Goal: Information Seeking & Learning: Learn about a topic

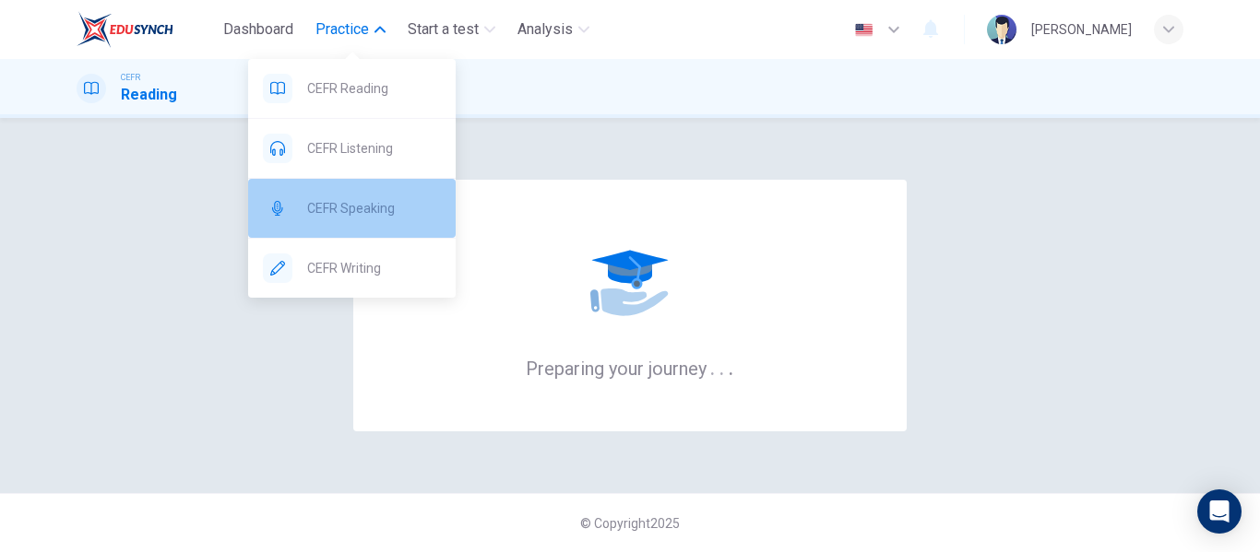
click at [376, 207] on span "CEFR Speaking" at bounding box center [374, 208] width 134 height 22
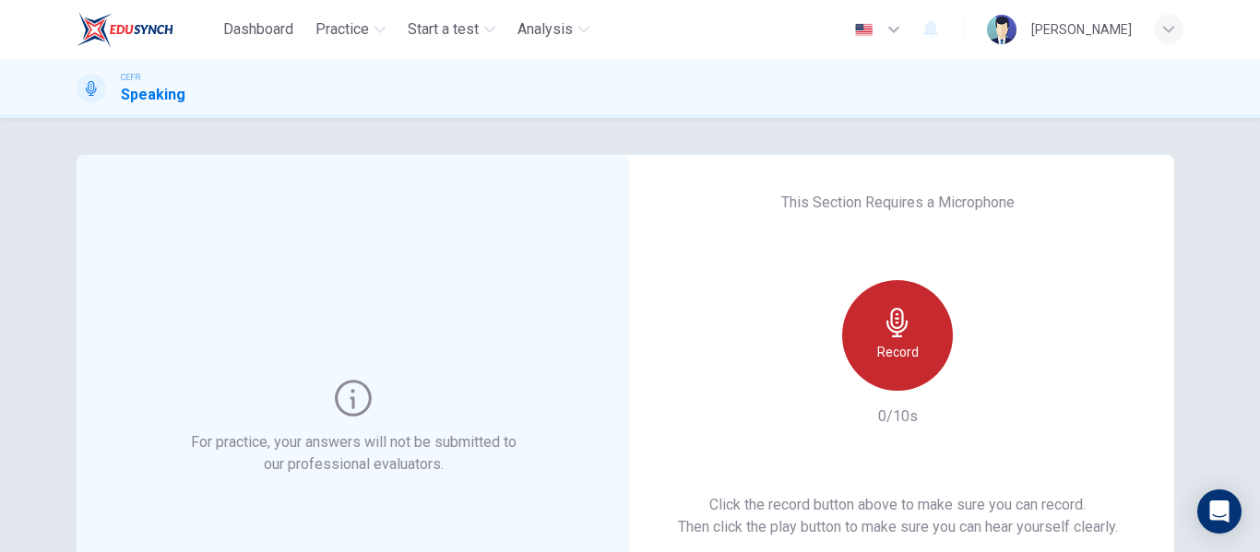
click at [910, 329] on div "Record" at bounding box center [897, 335] width 111 height 111
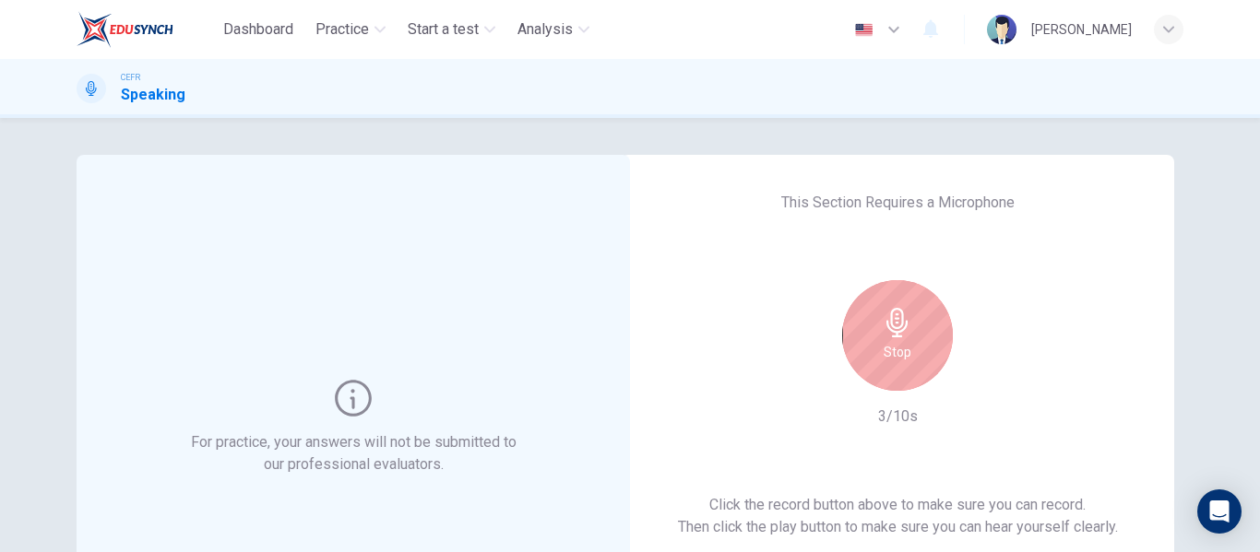
click at [910, 329] on div "Stop" at bounding box center [897, 335] width 111 height 111
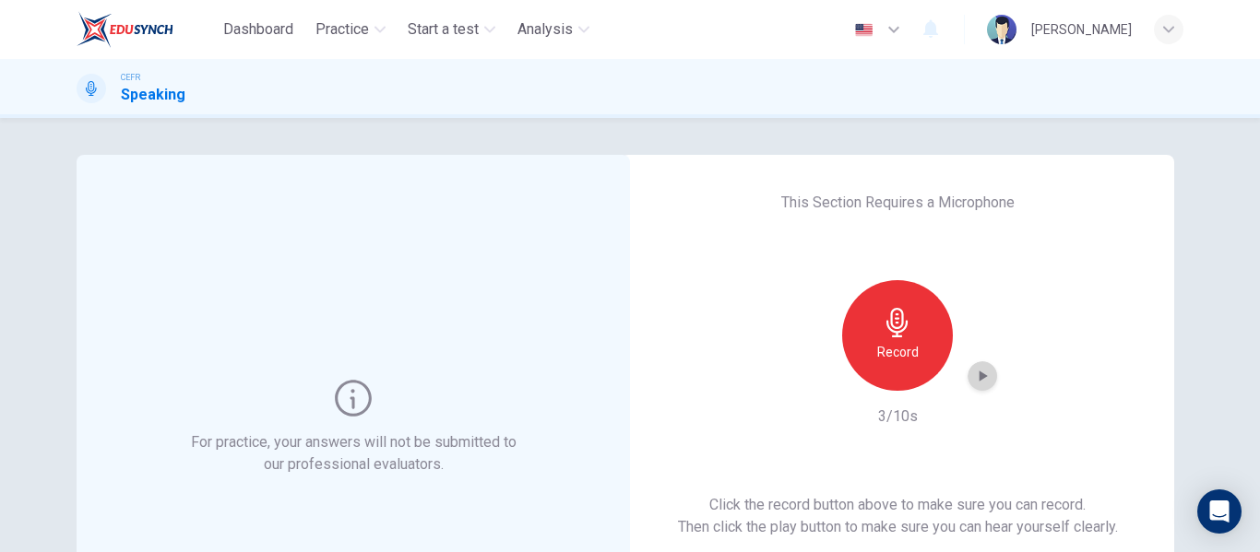
click at [980, 380] on icon "button" at bounding box center [982, 376] width 18 height 18
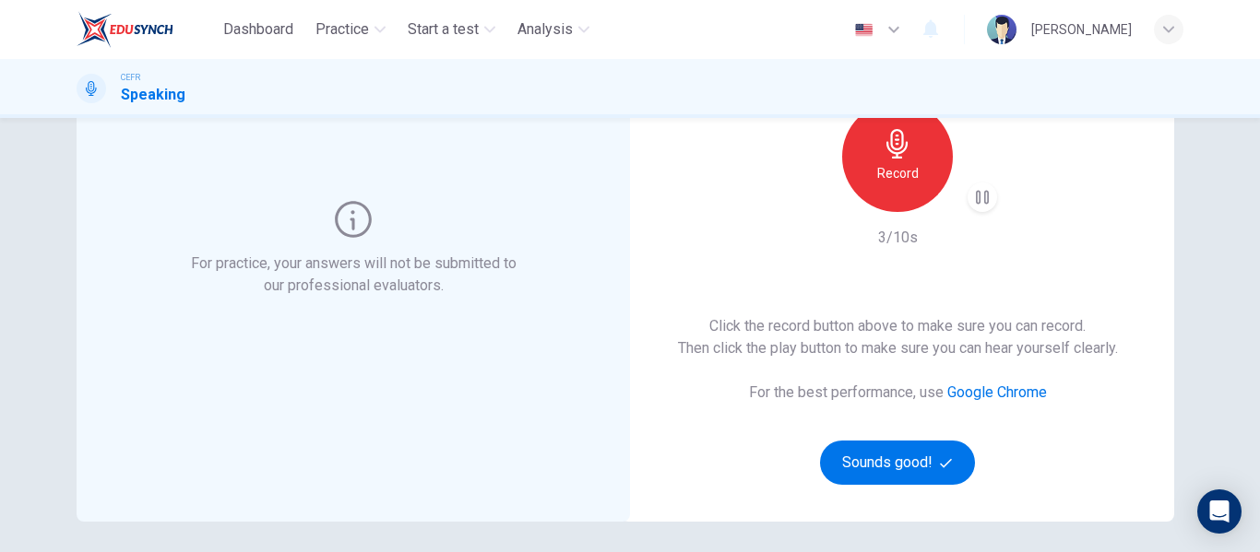
scroll to position [180, 0]
click at [910, 435] on div "Click the record button above to make sure you can record. Then click the play …" at bounding box center [898, 399] width 440 height 170
click at [894, 463] on button "Sounds good!" at bounding box center [897, 462] width 155 height 44
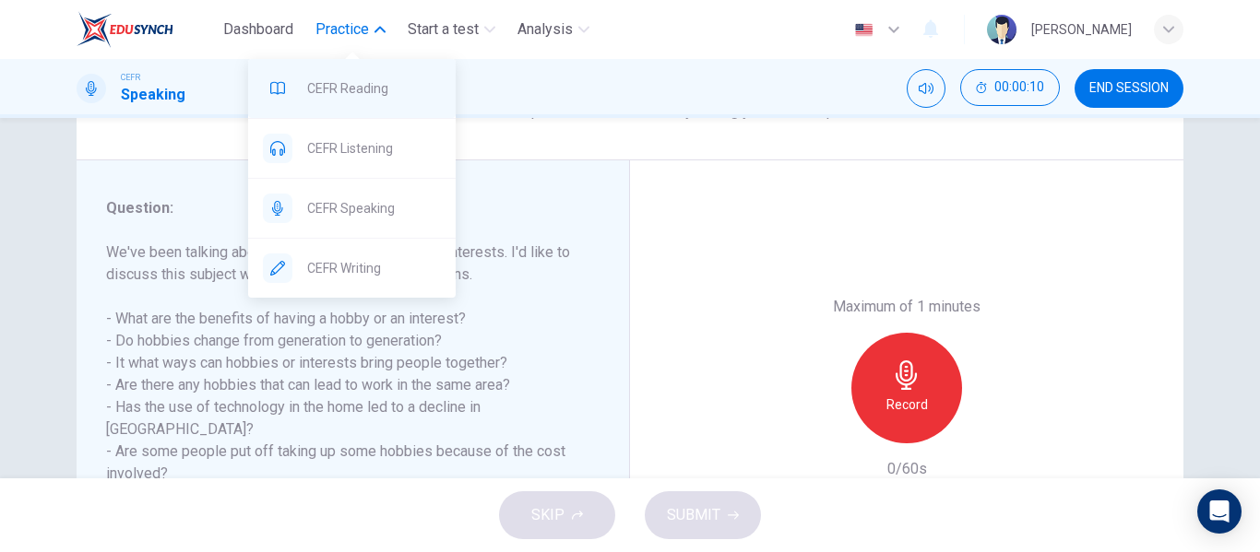
click at [393, 91] on span "CEFR Reading" at bounding box center [374, 88] width 134 height 22
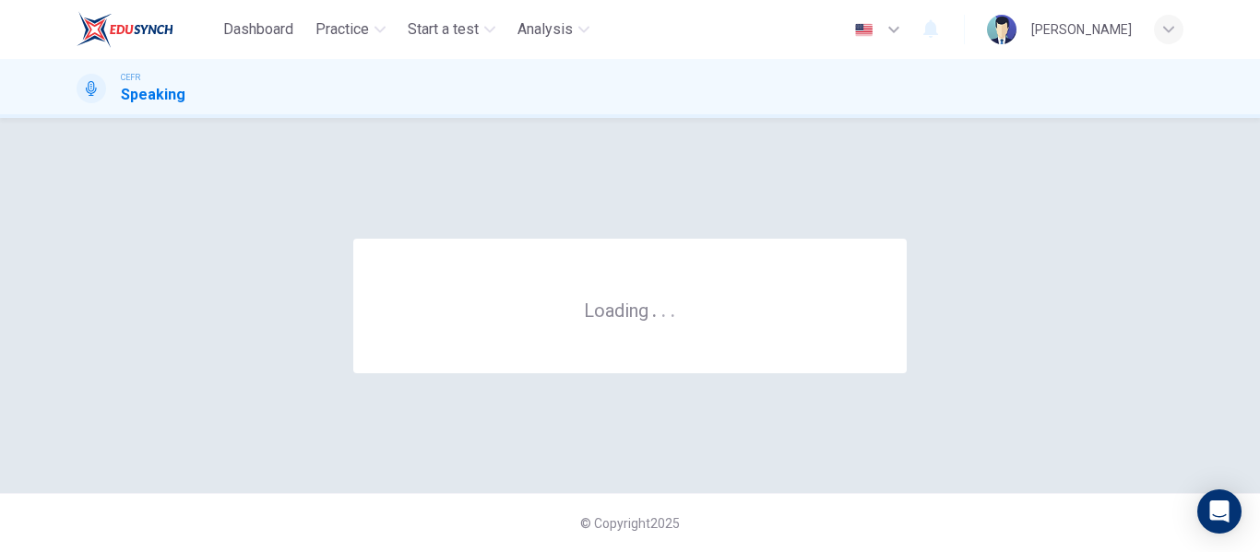
scroll to position [0, 0]
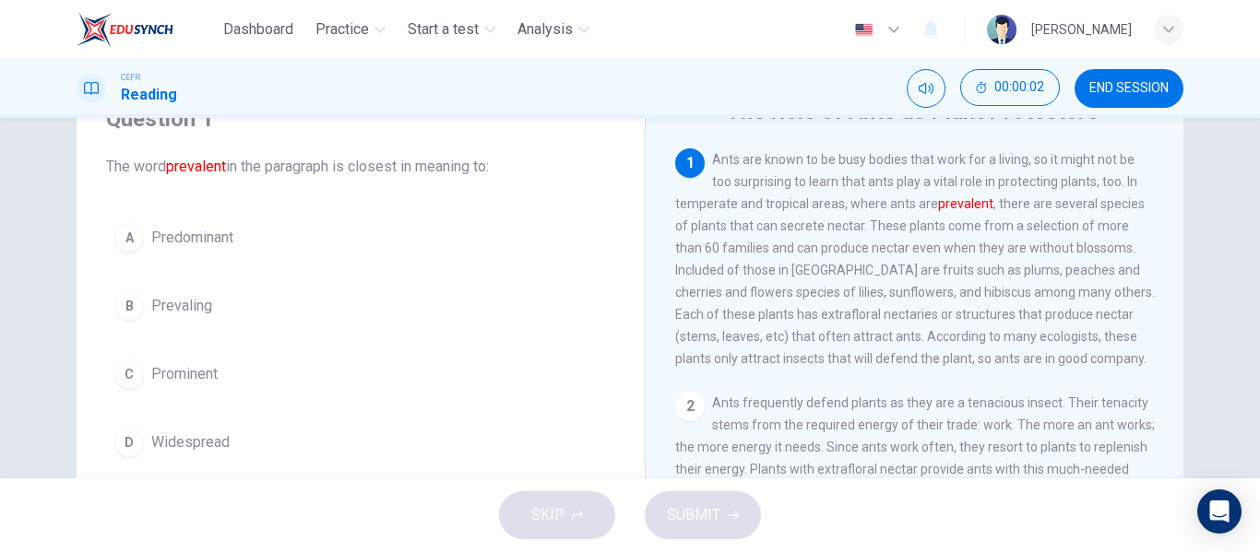
scroll to position [90, 0]
click at [207, 440] on span "Widespread" at bounding box center [190, 440] width 78 height 22
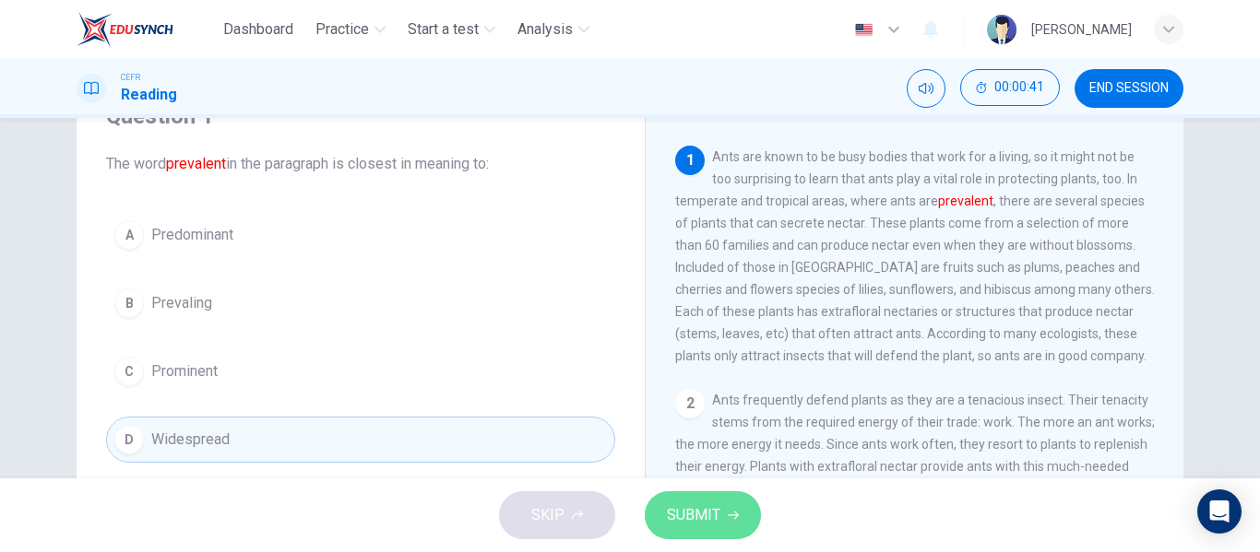
click at [728, 507] on button "SUBMIT" at bounding box center [703, 515] width 116 height 48
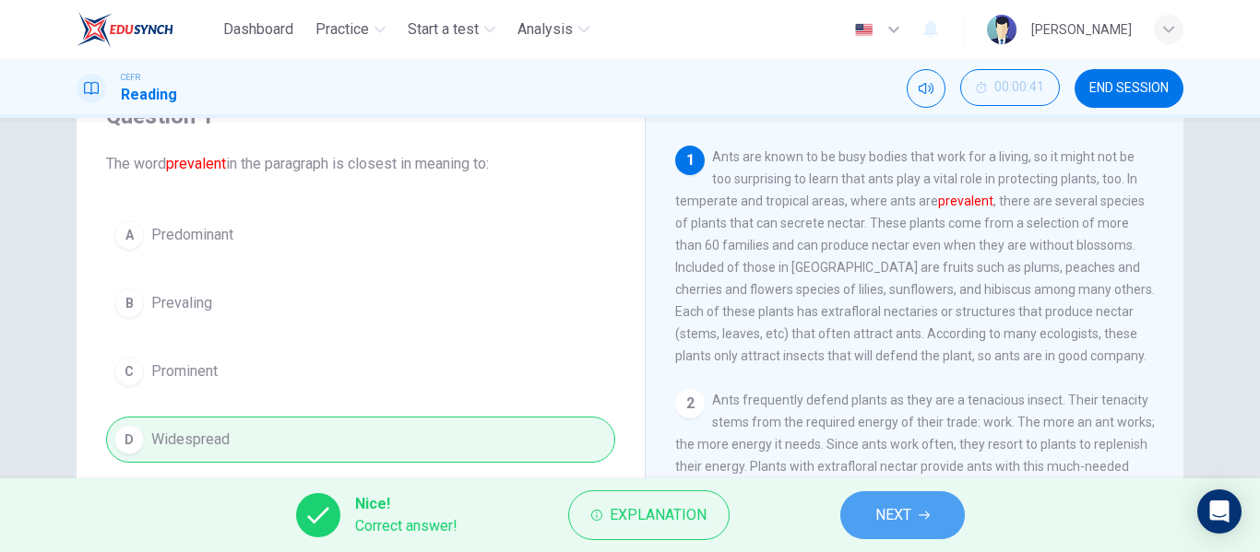
click at [897, 514] on span "NEXT" at bounding box center [893, 516] width 36 height 26
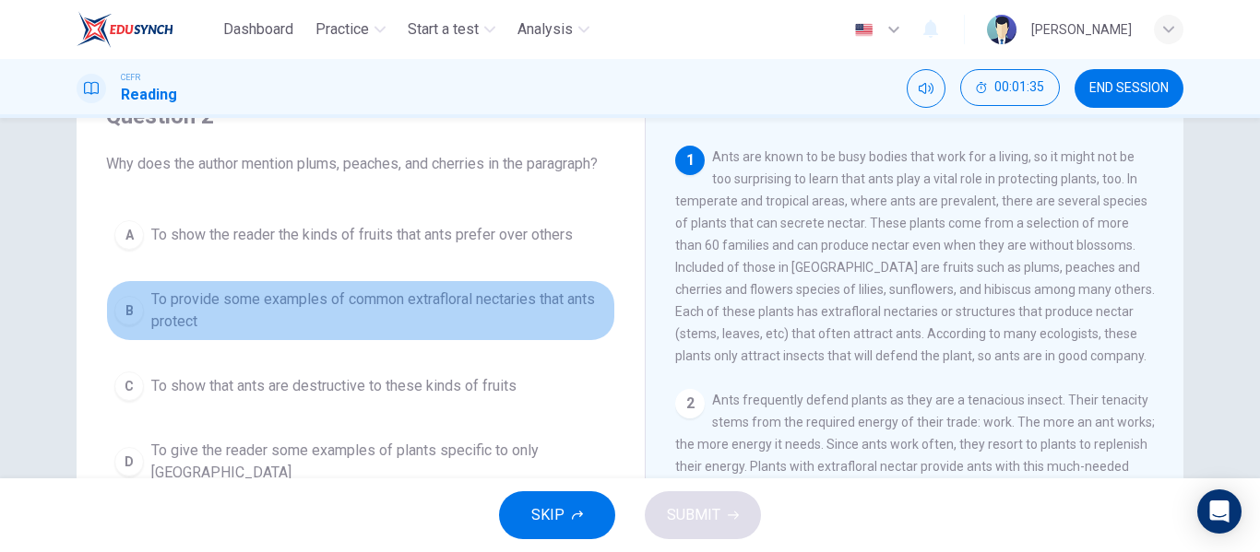
click at [392, 319] on span "To provide some examples of common extrafloral nectaries that ants protect" at bounding box center [379, 311] width 456 height 44
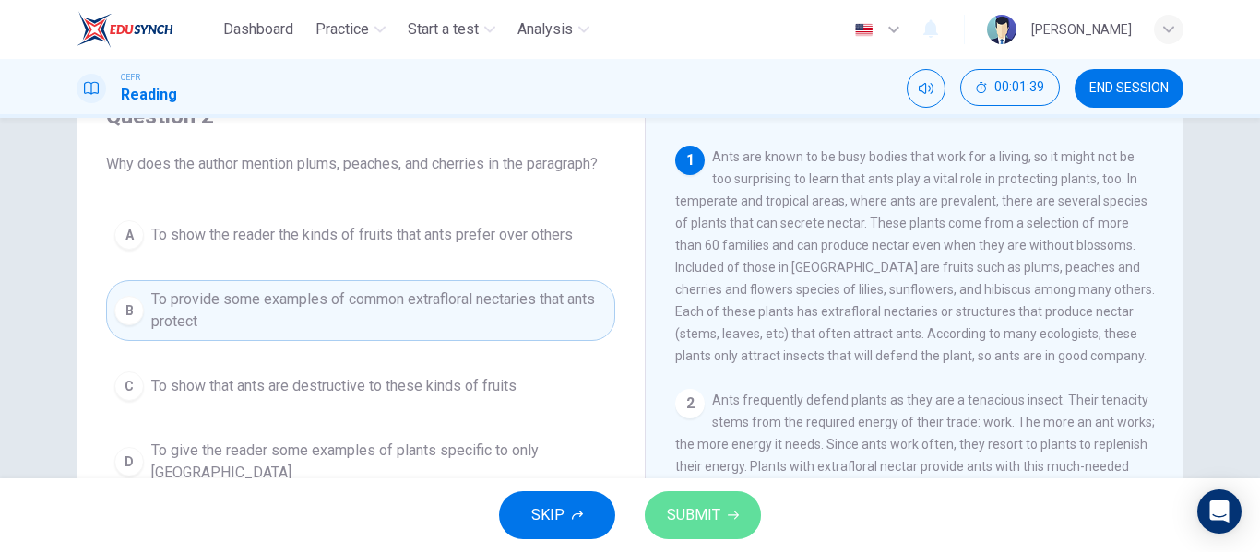
click at [708, 505] on span "SUBMIT" at bounding box center [693, 516] width 53 height 26
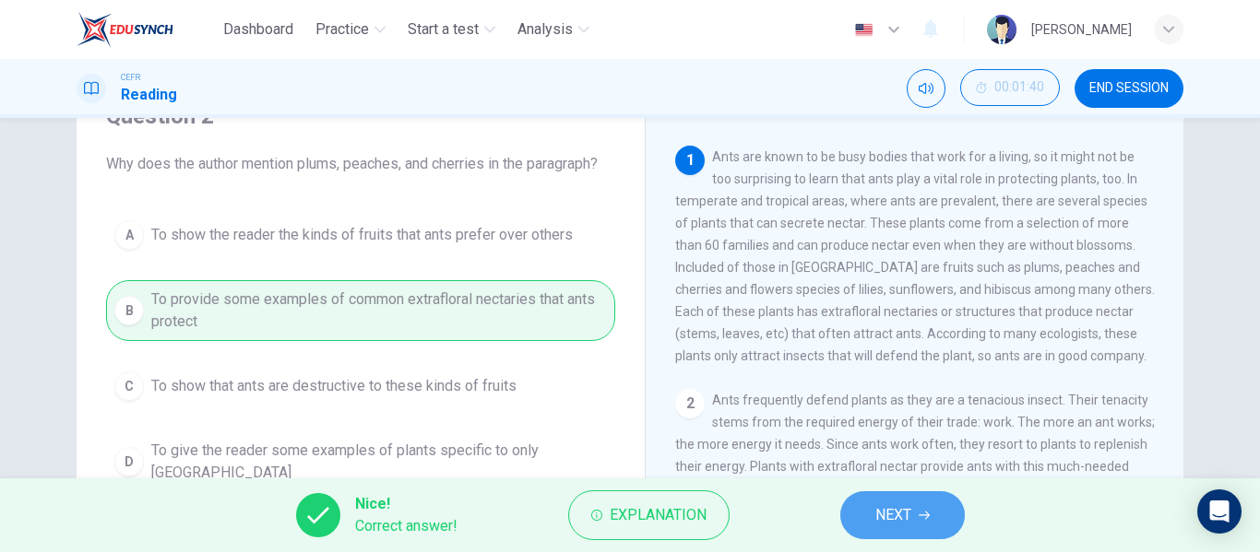
click at [915, 518] on button "NEXT" at bounding box center [902, 515] width 124 height 48
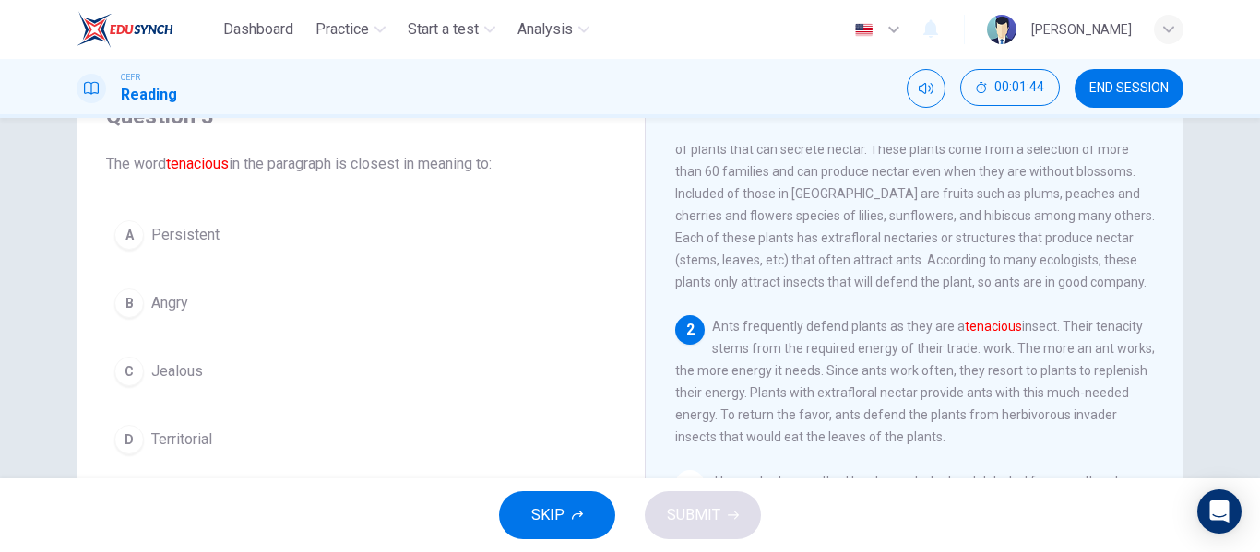
scroll to position [77, 0]
click at [151, 296] on span "Angry" at bounding box center [169, 303] width 37 height 22
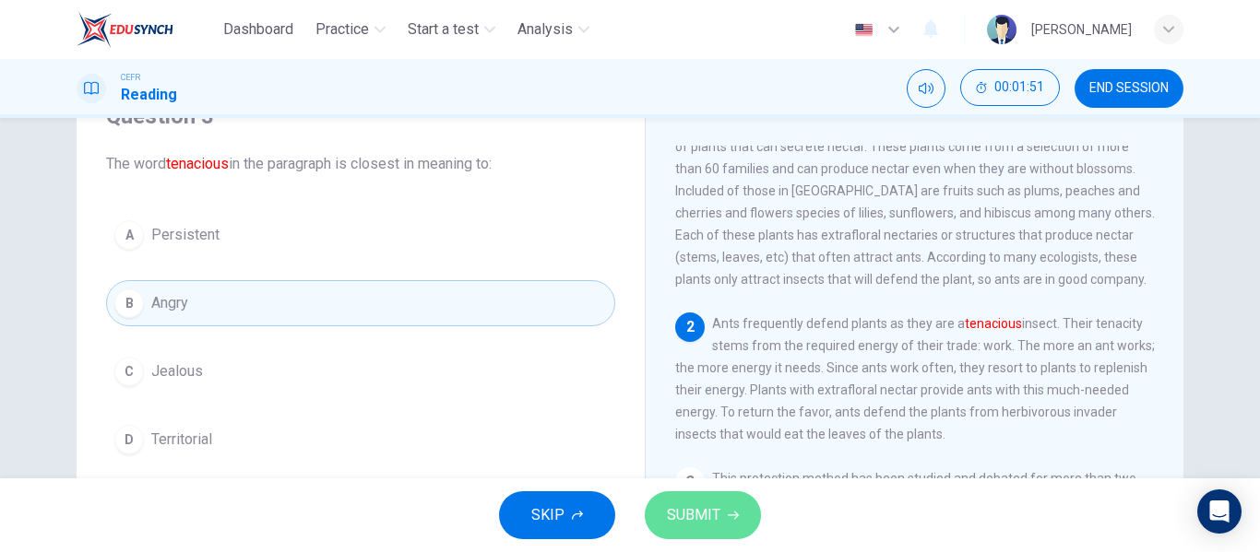
click at [718, 522] on span "SUBMIT" at bounding box center [693, 516] width 53 height 26
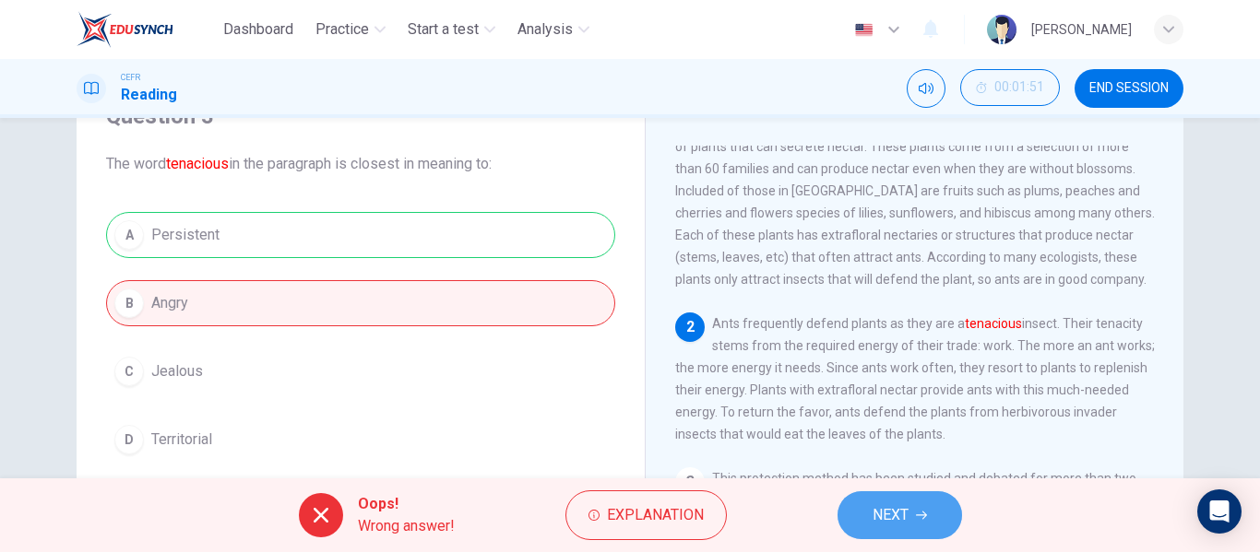
click at [906, 513] on span "NEXT" at bounding box center [890, 516] width 36 height 26
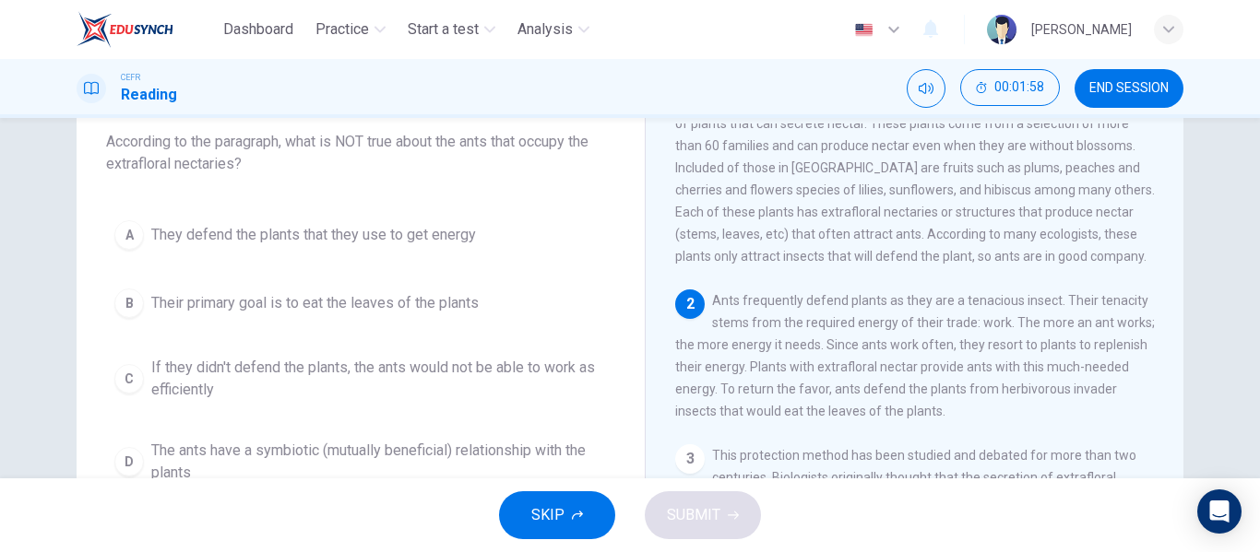
scroll to position [112, 0]
